Goal: Transaction & Acquisition: Book appointment/travel/reservation

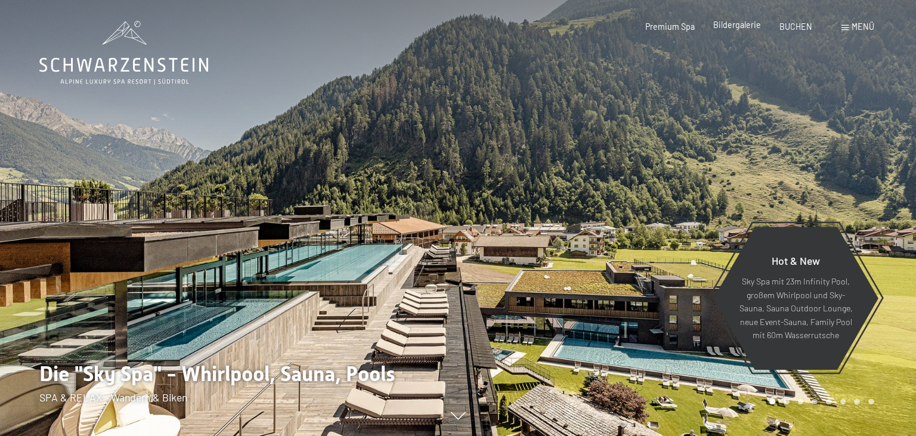
click at [739, 26] on span "Bildergalerie" at bounding box center [737, 25] width 48 height 10
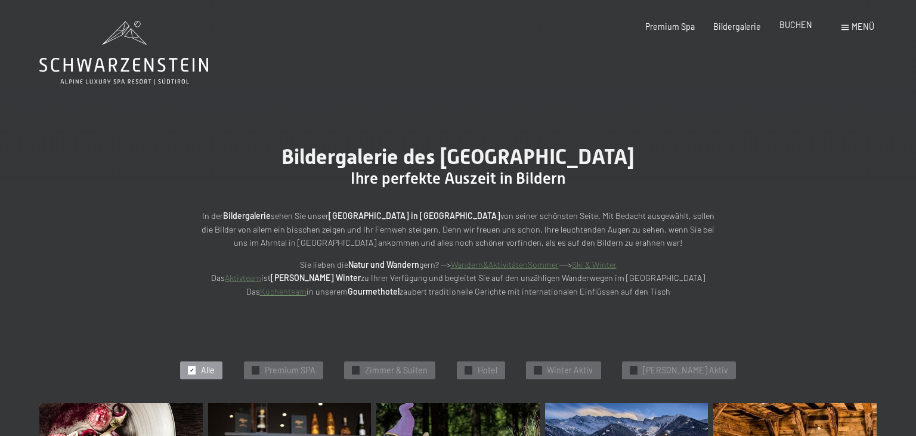
click at [791, 23] on span "BUCHEN" at bounding box center [795, 25] width 33 height 10
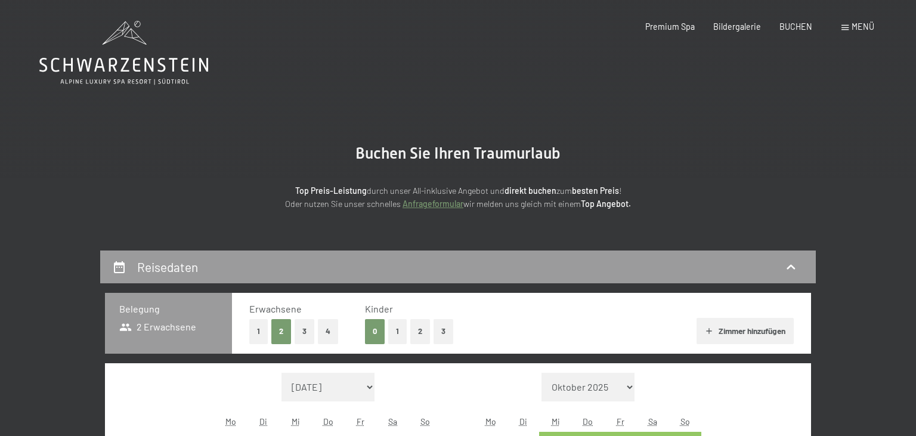
scroll to position [219, 0]
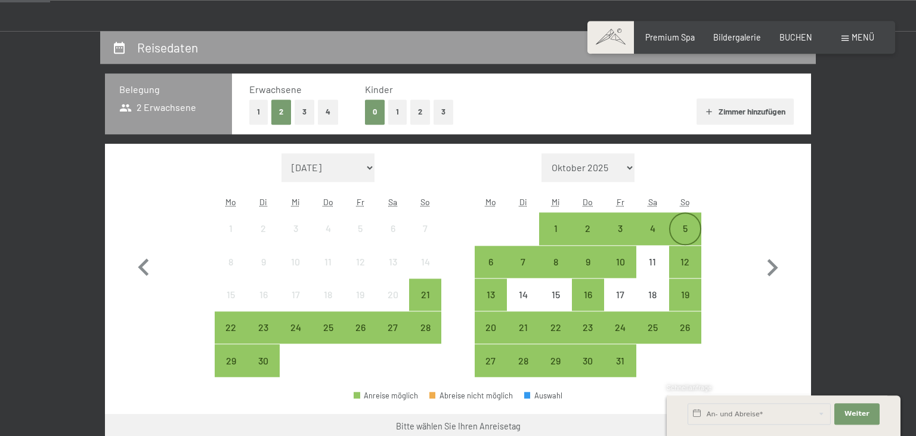
click at [687, 221] on div "5" at bounding box center [685, 228] width 30 height 30
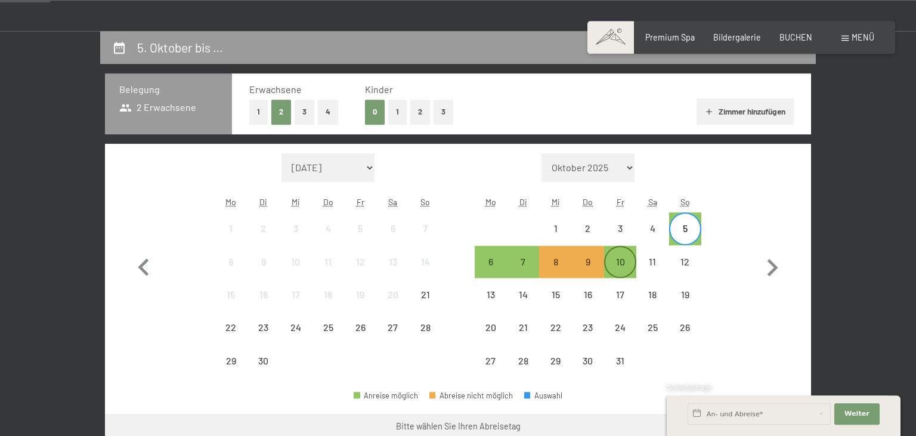
click at [621, 259] on div "10" at bounding box center [620, 272] width 30 height 30
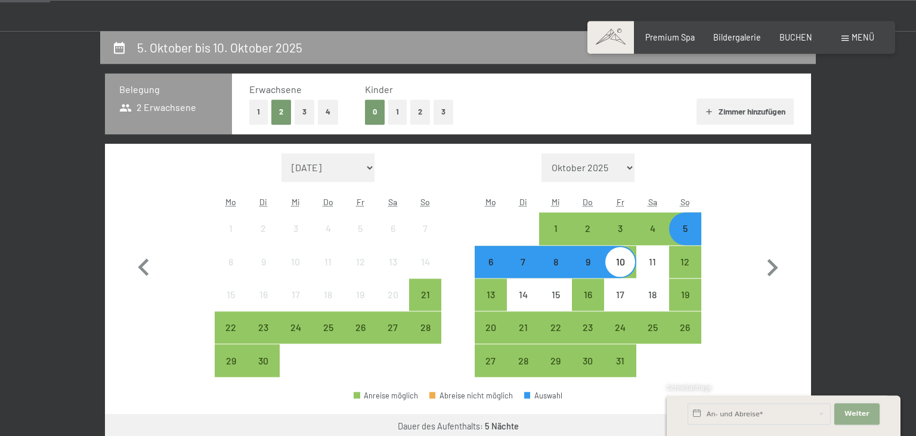
click at [869, 410] on button "Weiter Adressfelder ausblenden" at bounding box center [856, 413] width 45 height 21
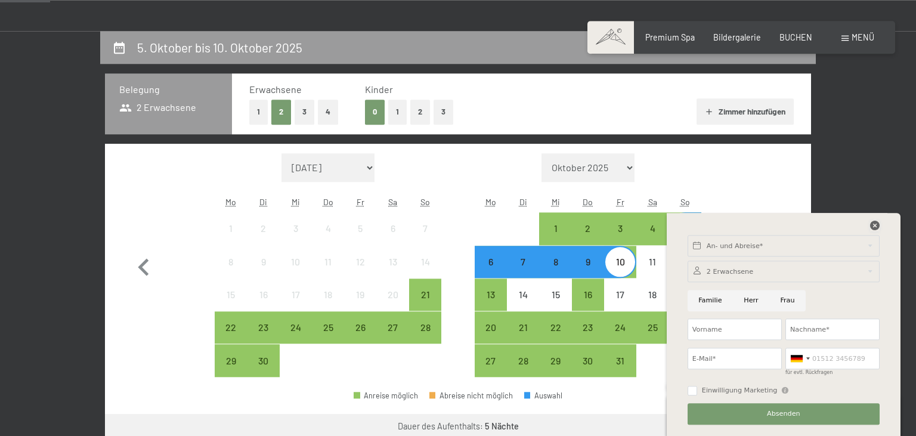
click at [874, 224] on icon at bounding box center [875, 226] width 10 height 10
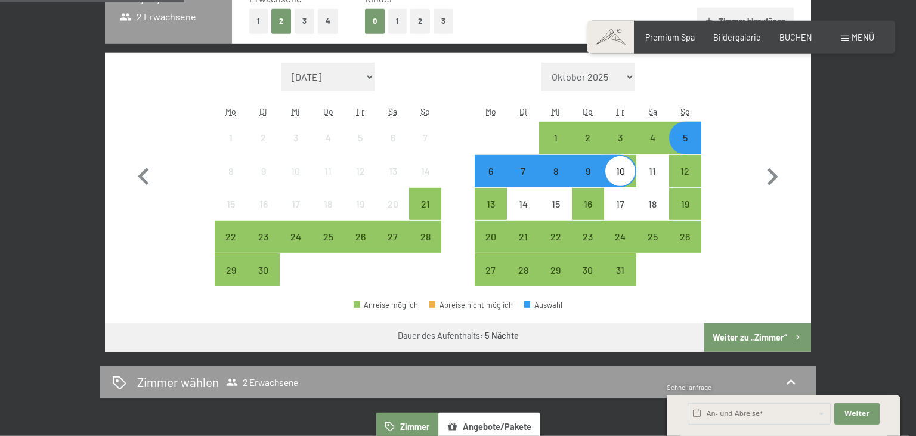
scroll to position [312, 0]
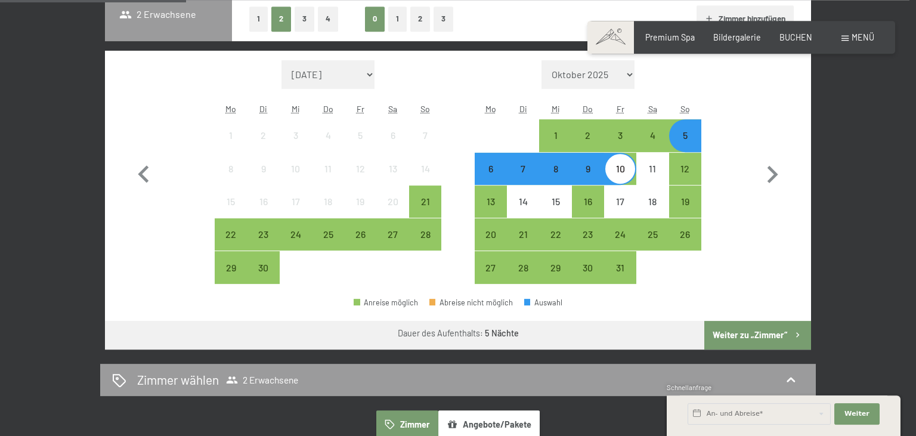
click at [724, 334] on button "Weiter zu „Zimmer“" at bounding box center [757, 335] width 107 height 29
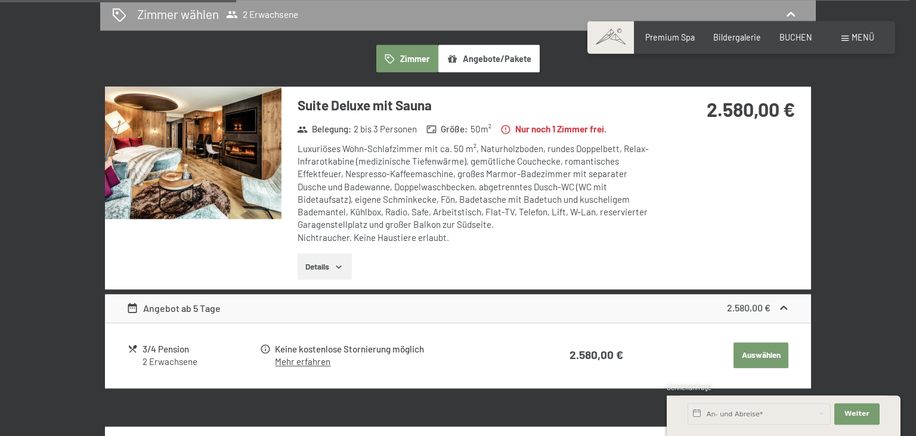
scroll to position [296, 0]
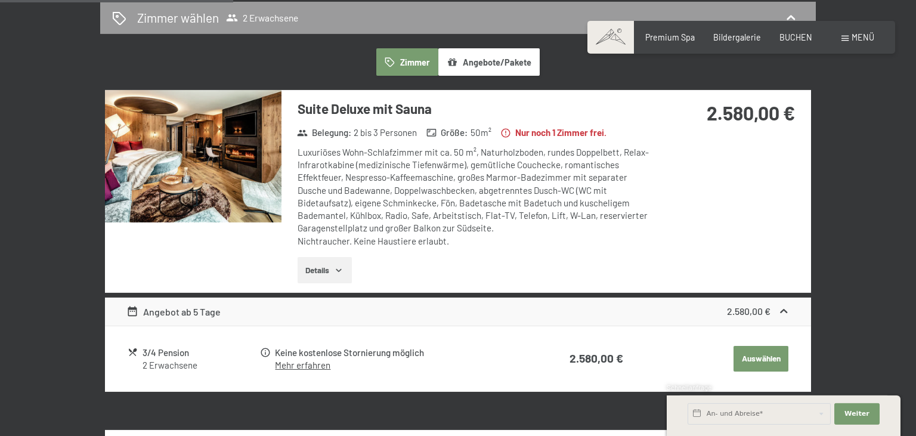
click at [163, 151] on img at bounding box center [193, 156] width 176 height 132
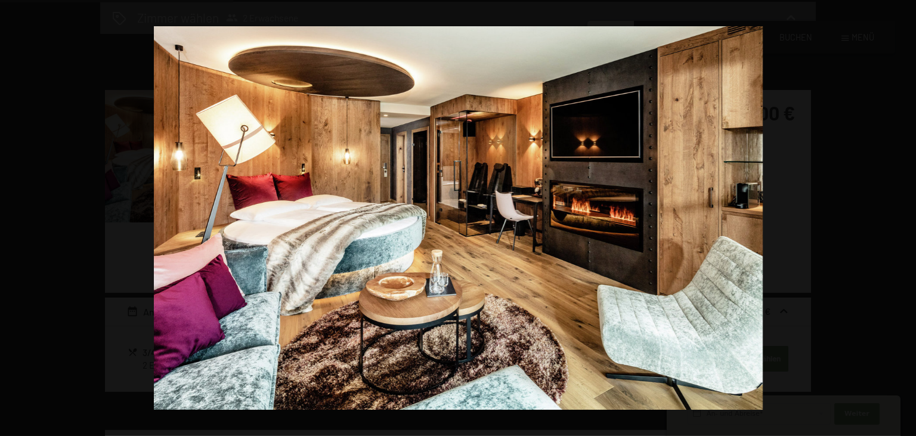
click at [900, 219] on button "button" at bounding box center [895, 218] width 42 height 60
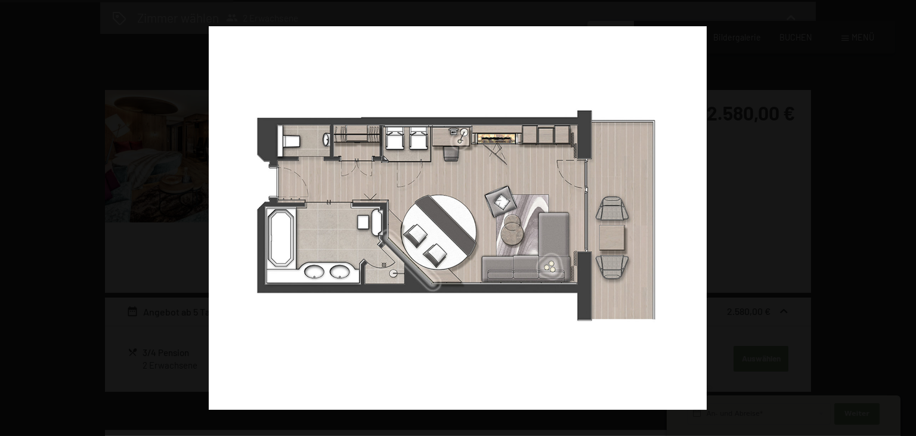
click at [900, 219] on button "button" at bounding box center [895, 218] width 42 height 60
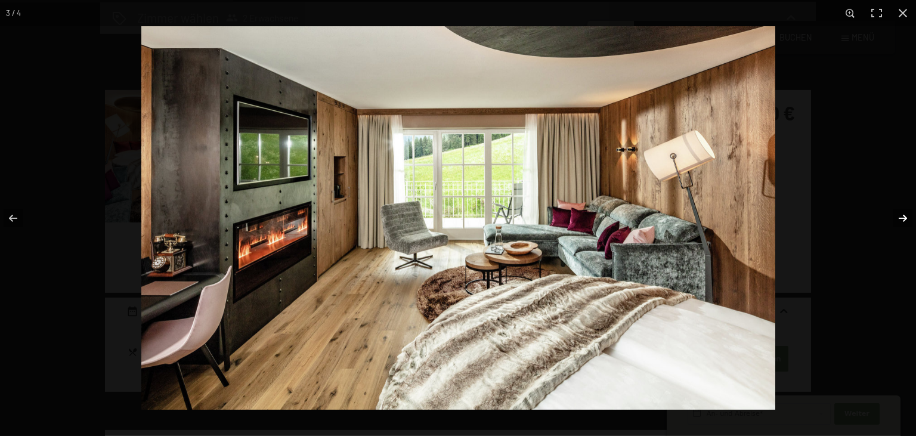
click at [902, 221] on button "button" at bounding box center [895, 218] width 42 height 60
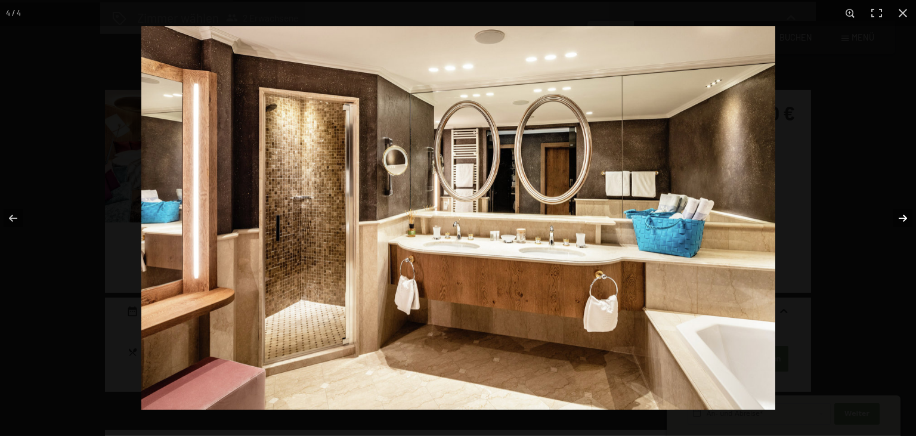
click at [902, 221] on button "button" at bounding box center [895, 218] width 42 height 60
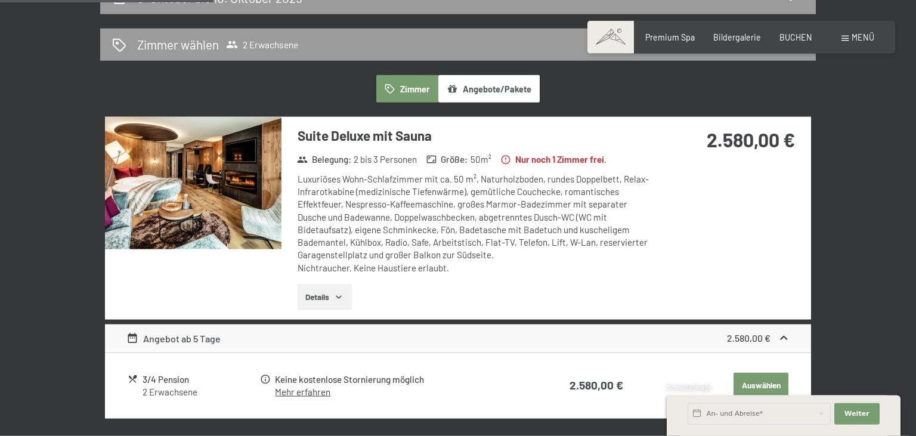
scroll to position [258, 0]
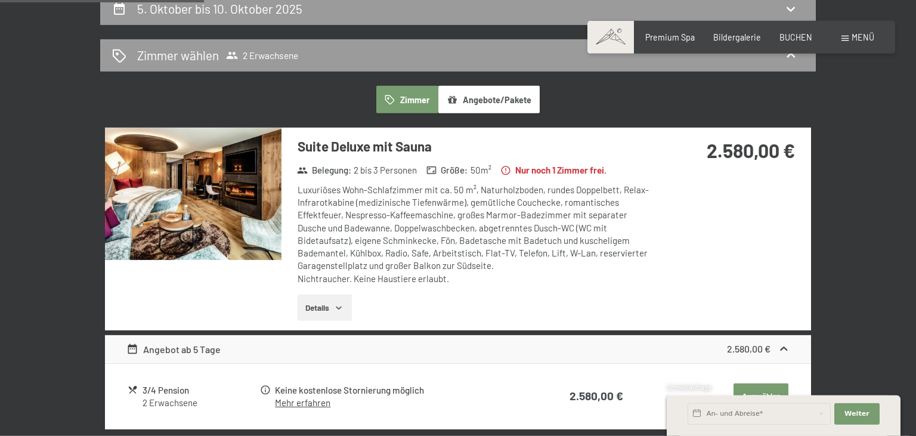
click at [204, 193] on img at bounding box center [193, 194] width 176 height 132
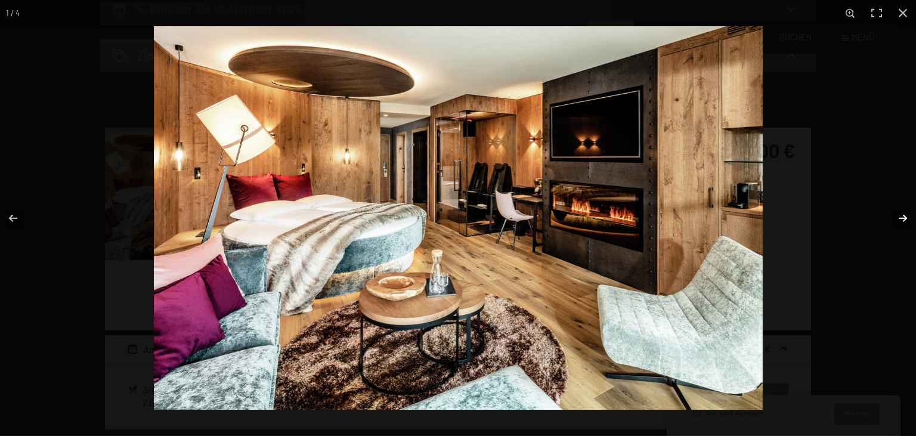
click at [900, 220] on button "button" at bounding box center [895, 218] width 42 height 60
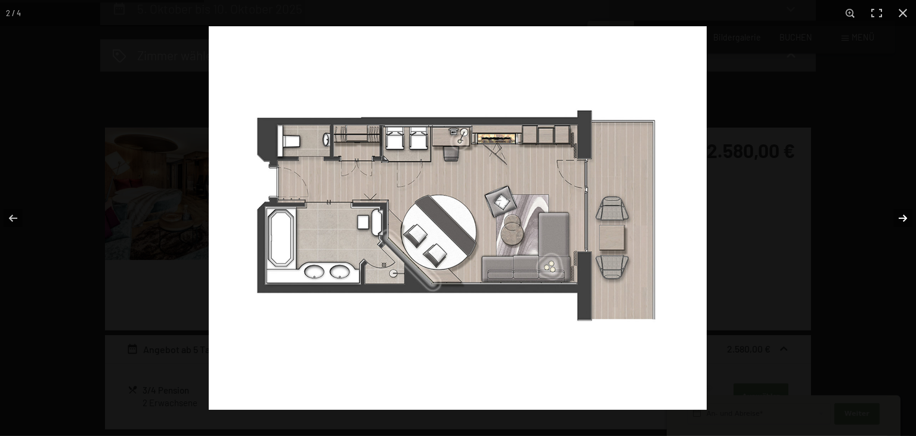
click at [900, 220] on button "button" at bounding box center [895, 218] width 42 height 60
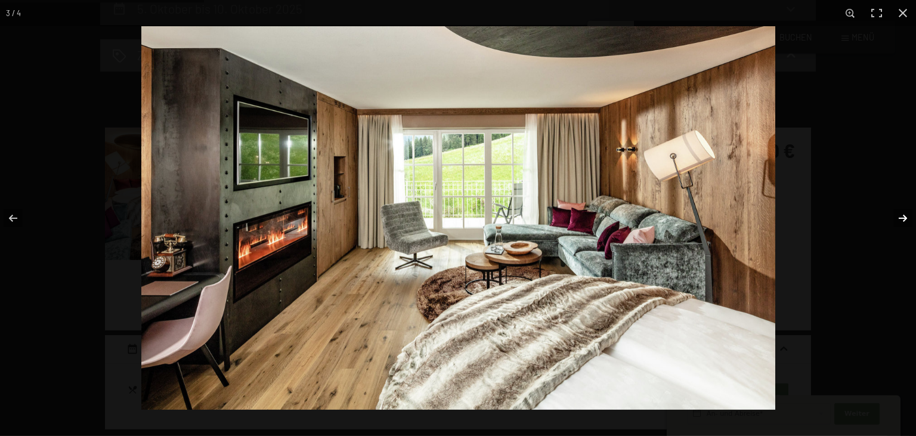
click at [900, 220] on button "button" at bounding box center [895, 218] width 42 height 60
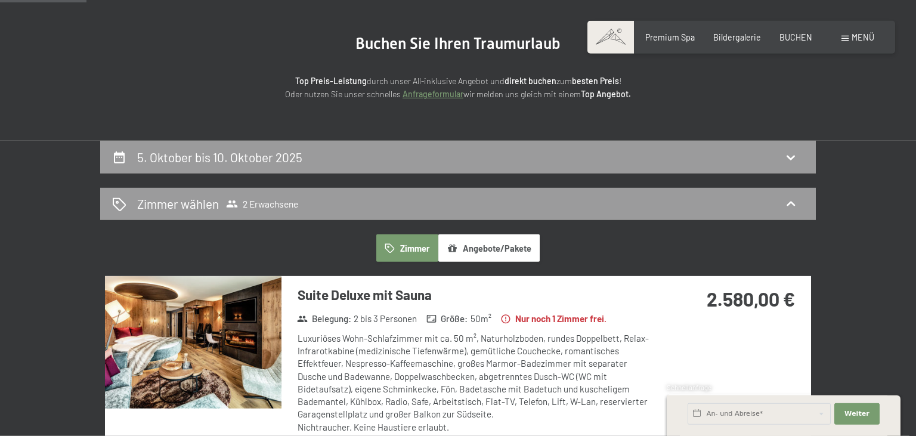
scroll to position [85, 0]
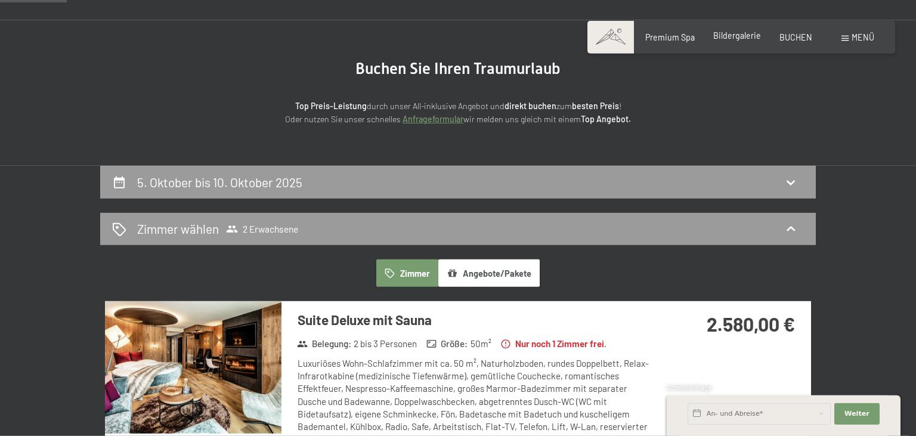
click at [739, 33] on span "Bildergalerie" at bounding box center [737, 35] width 48 height 10
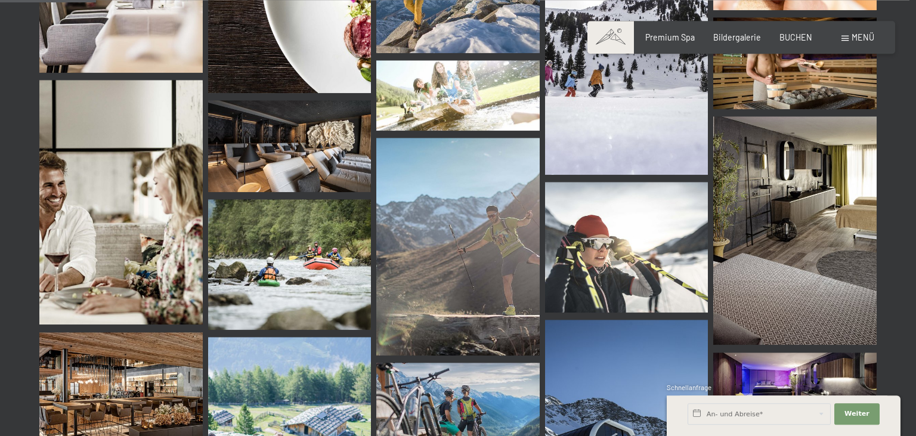
scroll to position [1358, 0]
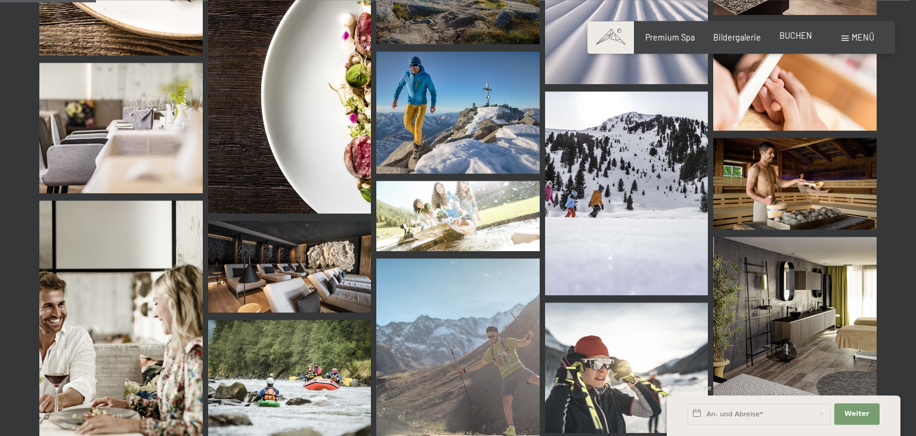
click at [788, 36] on span "BUCHEN" at bounding box center [795, 35] width 33 height 10
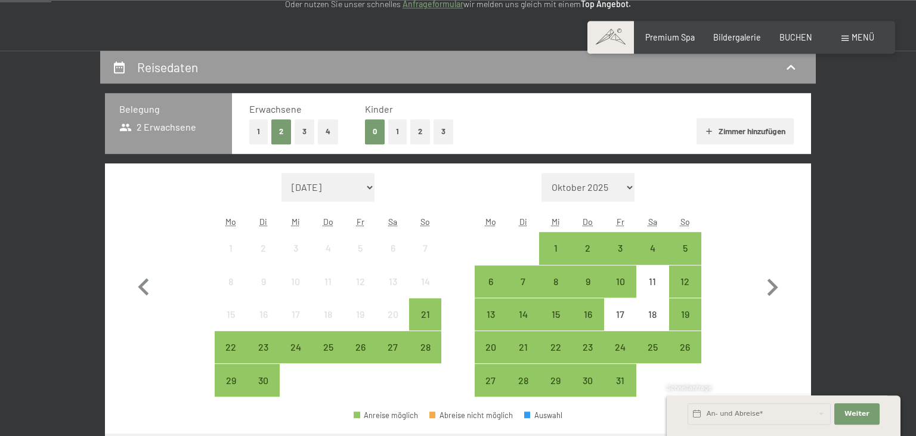
scroll to position [234, 0]
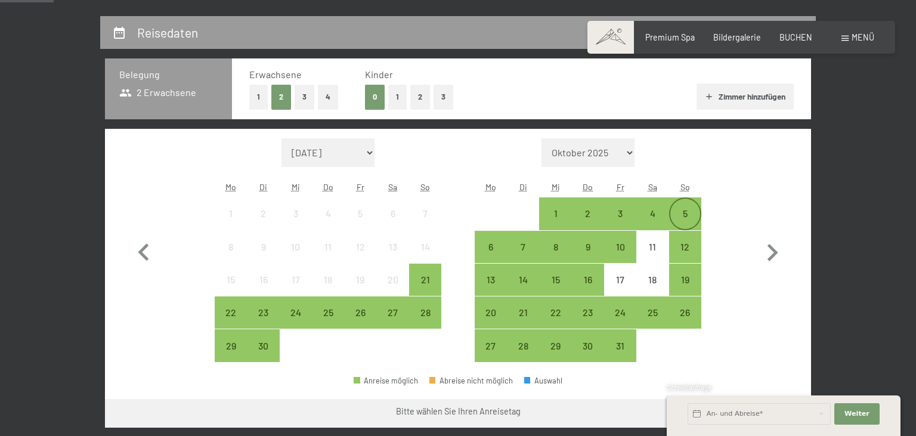
click at [681, 204] on div "5" at bounding box center [685, 214] width 30 height 30
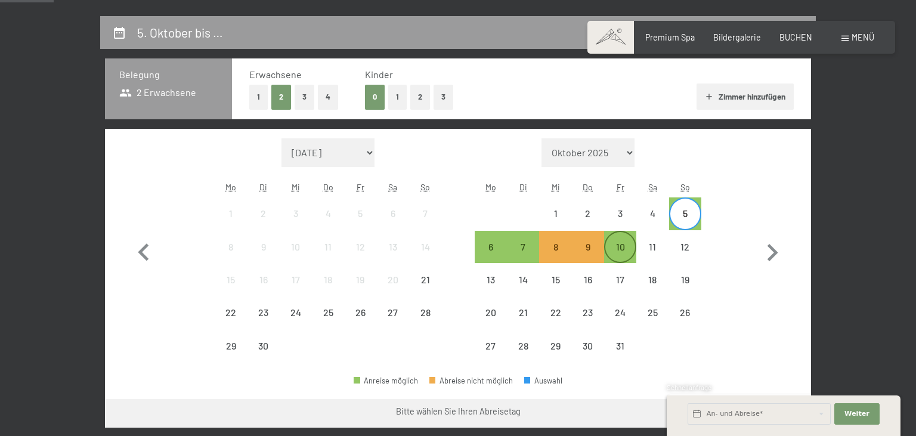
click at [624, 237] on div "10" at bounding box center [620, 247] width 30 height 30
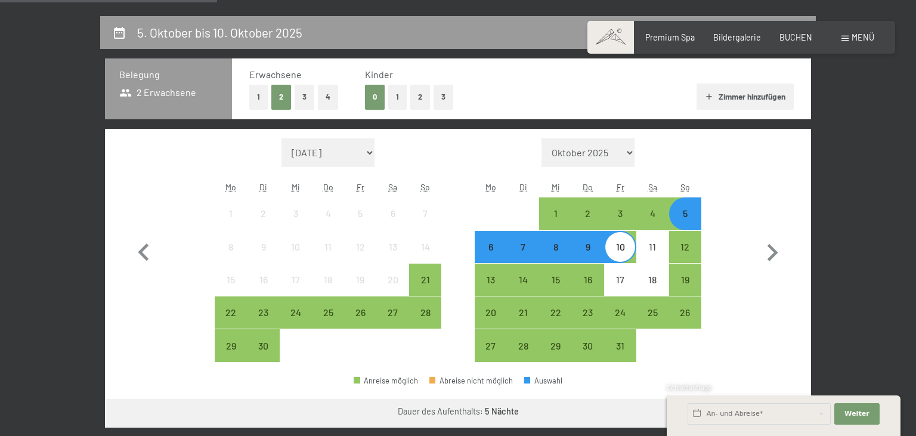
scroll to position [405, 0]
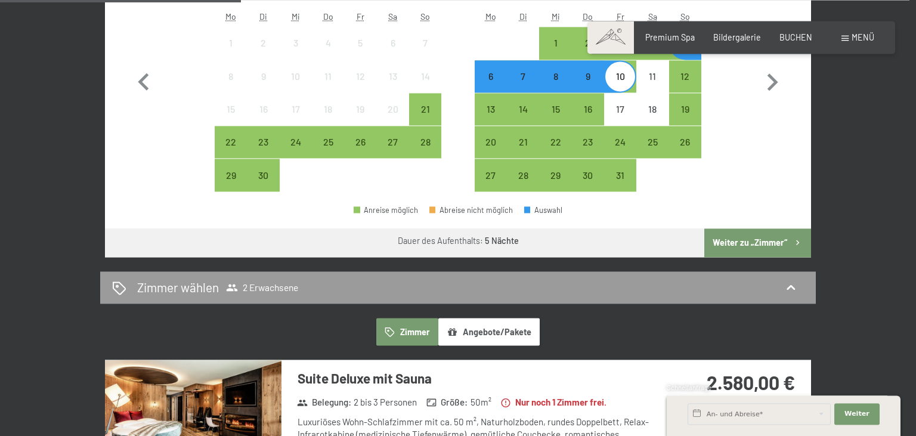
click at [733, 242] on button "Weiter zu „Zimmer“" at bounding box center [757, 242] width 107 height 29
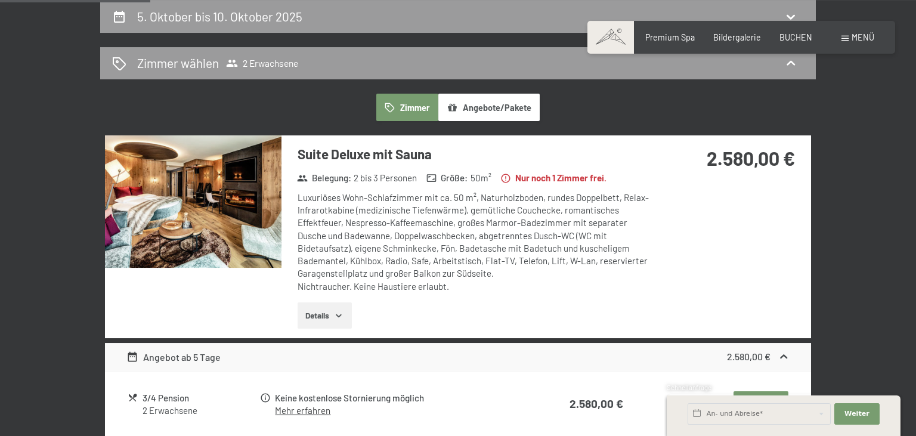
drag, startPoint x: 906, startPoint y: 133, endPoint x: 906, endPoint y: 167, distance: 34.0
click at [906, 167] on div "5. Oktober bis 10. Oktober 2025 [PERSON_NAME] [PERSON_NAME] 2 Erwachsene [PERSO…" at bounding box center [458, 315] width 916 height 630
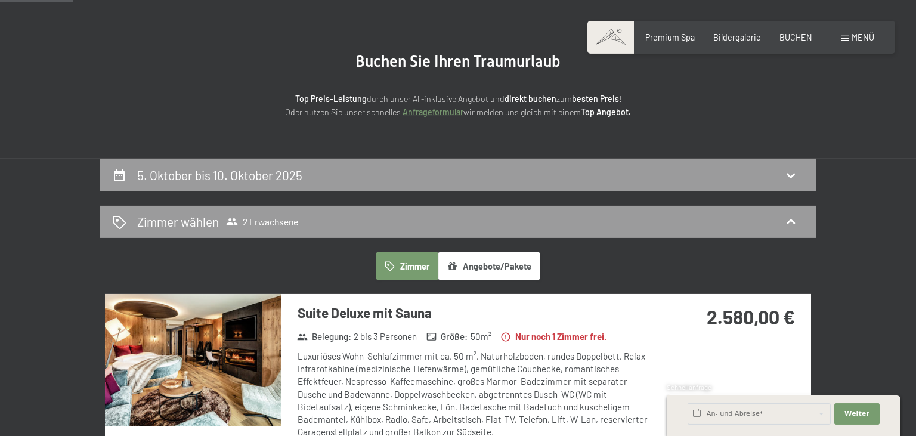
scroll to position [0, 0]
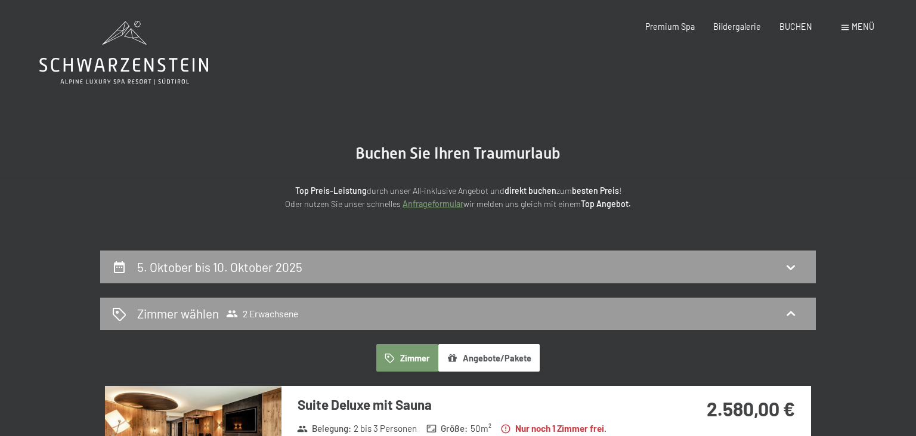
click at [861, 25] on span "Menü" at bounding box center [862, 26] width 23 height 10
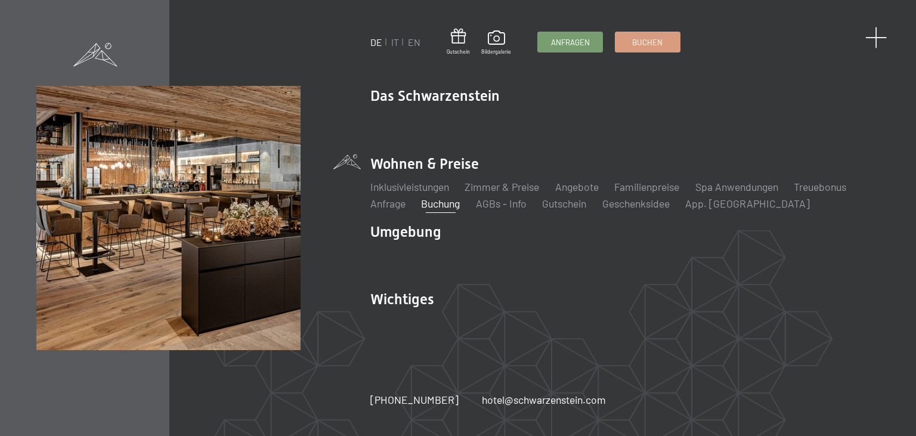
click at [879, 38] on span at bounding box center [876, 38] width 22 height 22
